Goal: Task Accomplishment & Management: Manage account settings

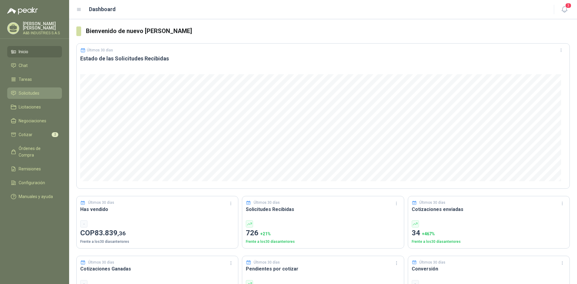
click at [33, 91] on span "Solicitudes" at bounding box center [29, 93] width 21 height 7
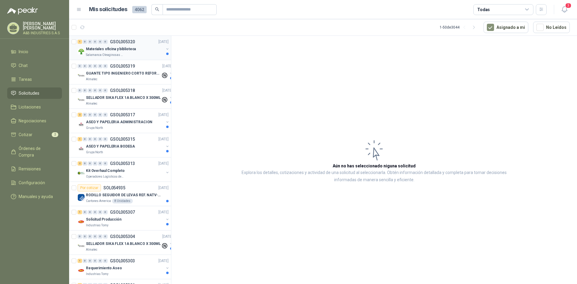
click at [116, 47] on p "Materiales oficina y biblioteca" at bounding box center [111, 49] width 50 height 6
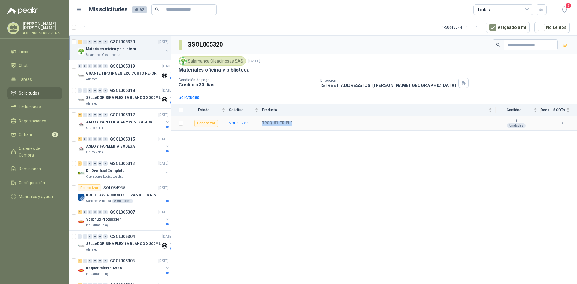
drag, startPoint x: 261, startPoint y: 121, endPoint x: 297, endPoint y: 119, distance: 36.1
click at [297, 119] on tr "Por cotizar SOL055011 TROQUEL TRIPLE 3 Unidades 0" at bounding box center [373, 123] width 405 height 15
copy tr "TROQUEL TRIPLE"
click at [253, 153] on div "GSOL005320 Salamanca Oleaginosas SAS [DATE] Materiales oficina y biblioteca Con…" at bounding box center [373, 161] width 405 height 250
click at [137, 77] on div "Almatec" at bounding box center [123, 79] width 75 height 5
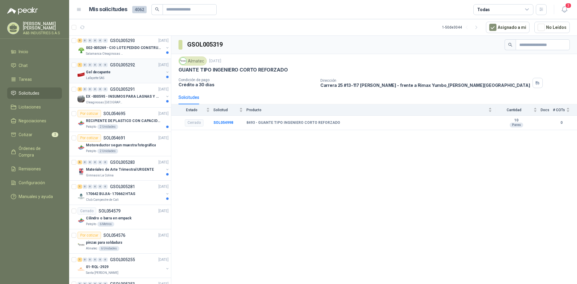
scroll to position [480, 0]
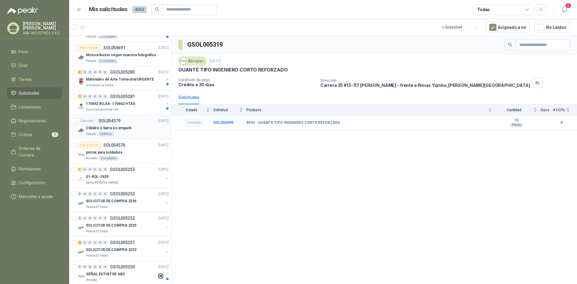
click at [142, 126] on div "Cilindro o barra en empack" at bounding box center [127, 127] width 83 height 7
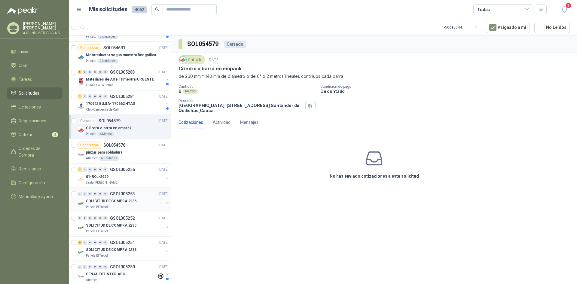
click at [149, 210] on div "0 0 0 0 0 0 GSOL005253 [DATE] SOLICITUD DE COMPRA 2236 Panela El Trébol" at bounding box center [120, 200] width 102 height 24
click at [150, 204] on div "SOLICITUD DE COMPRA 2236" at bounding box center [125, 200] width 78 height 7
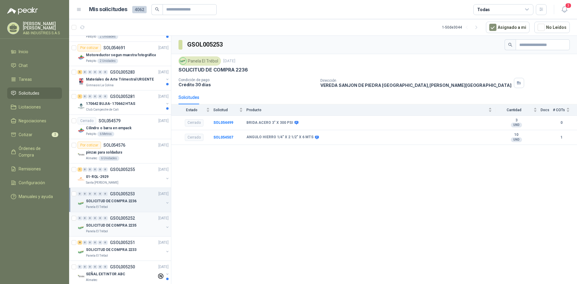
click at [137, 227] on div "SOLICITUD DE COMPRA 2235" at bounding box center [125, 225] width 78 height 7
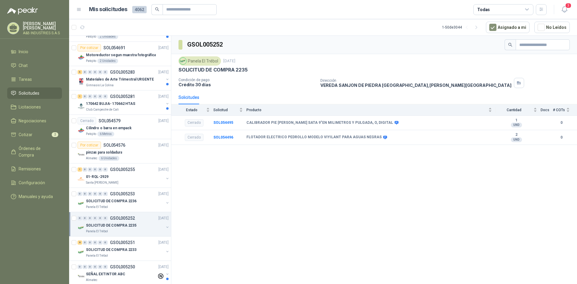
scroll to position [540, 0]
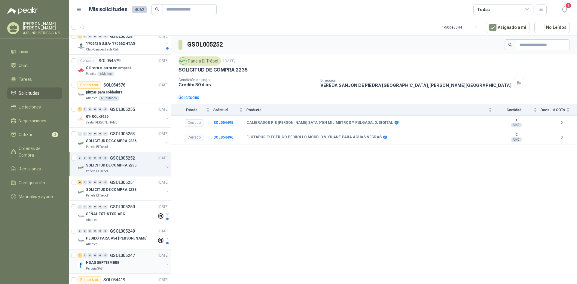
click at [131, 265] on div "HDAS SEPTIEMBRE" at bounding box center [125, 262] width 78 height 7
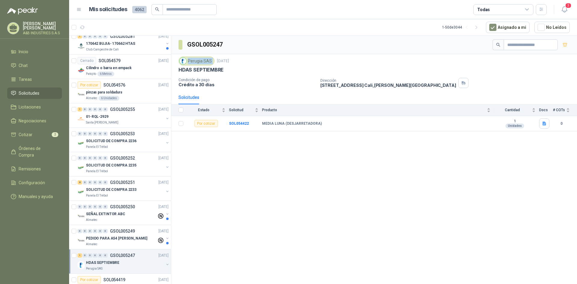
drag, startPoint x: 188, startPoint y: 59, endPoint x: 215, endPoint y: 60, distance: 26.8
click at [215, 60] on div "Perugia SAS [DATE]" at bounding box center [373, 60] width 391 height 9
copy div "Perugia SAS"
